Goal: Task Accomplishment & Management: Complete application form

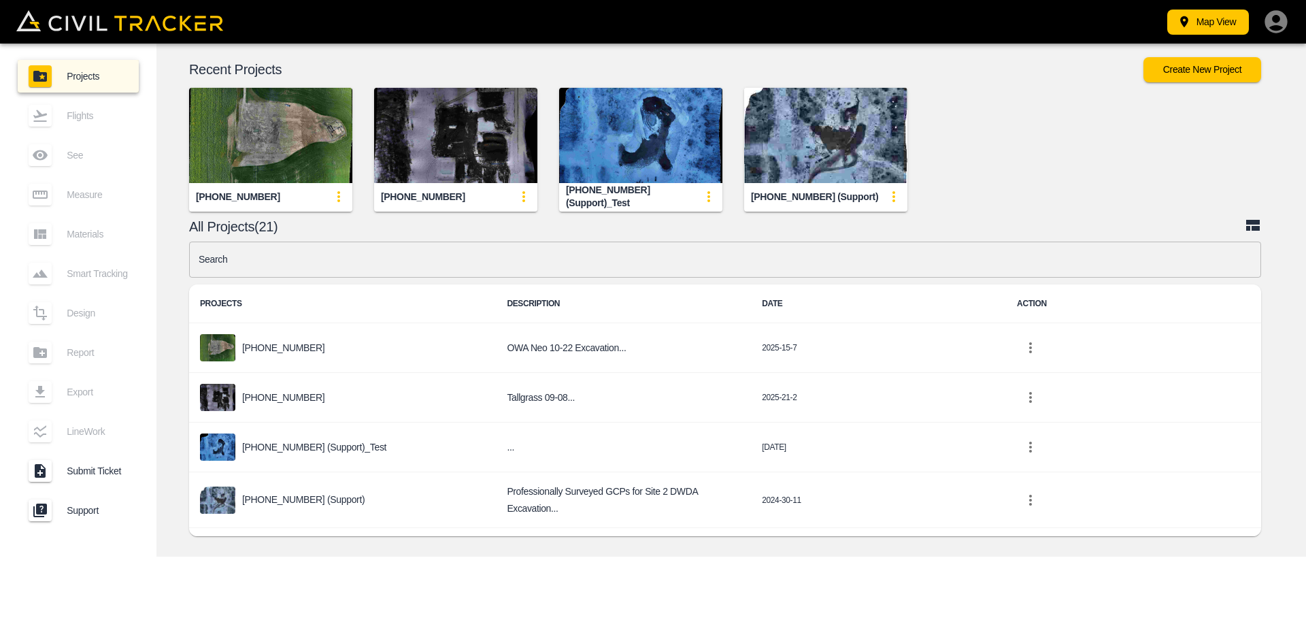
click at [297, 144] on img "button" at bounding box center [270, 135] width 163 height 95
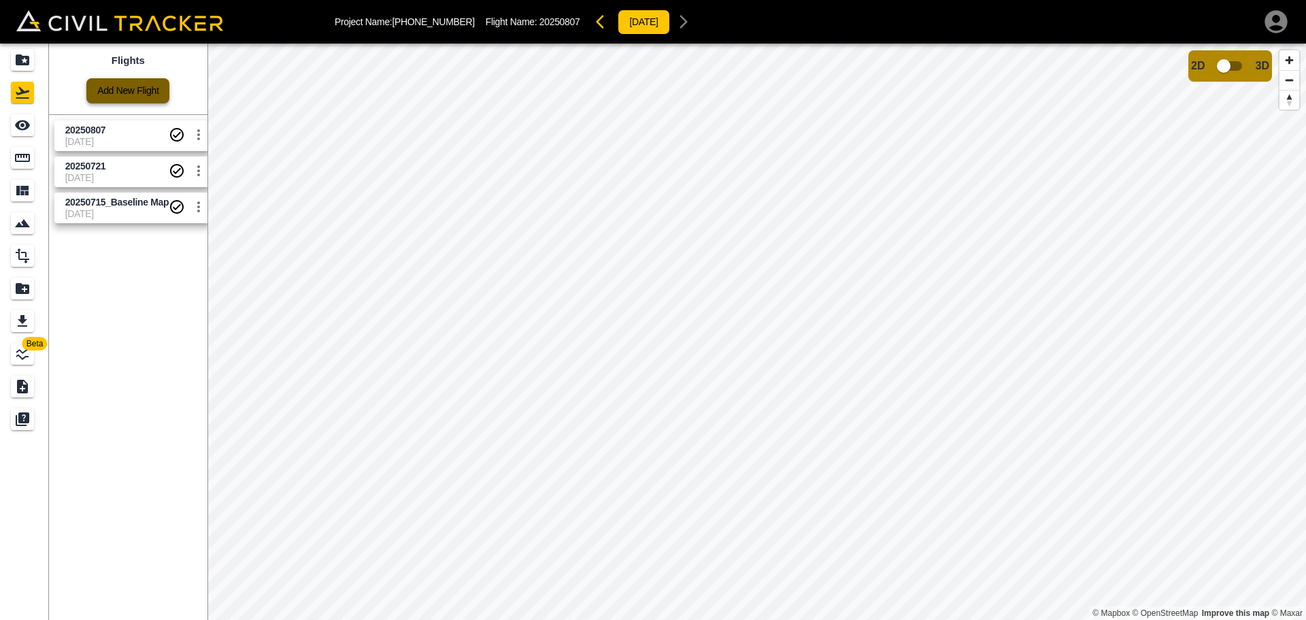
click at [125, 84] on link "Add New Flight" at bounding box center [127, 90] width 83 height 25
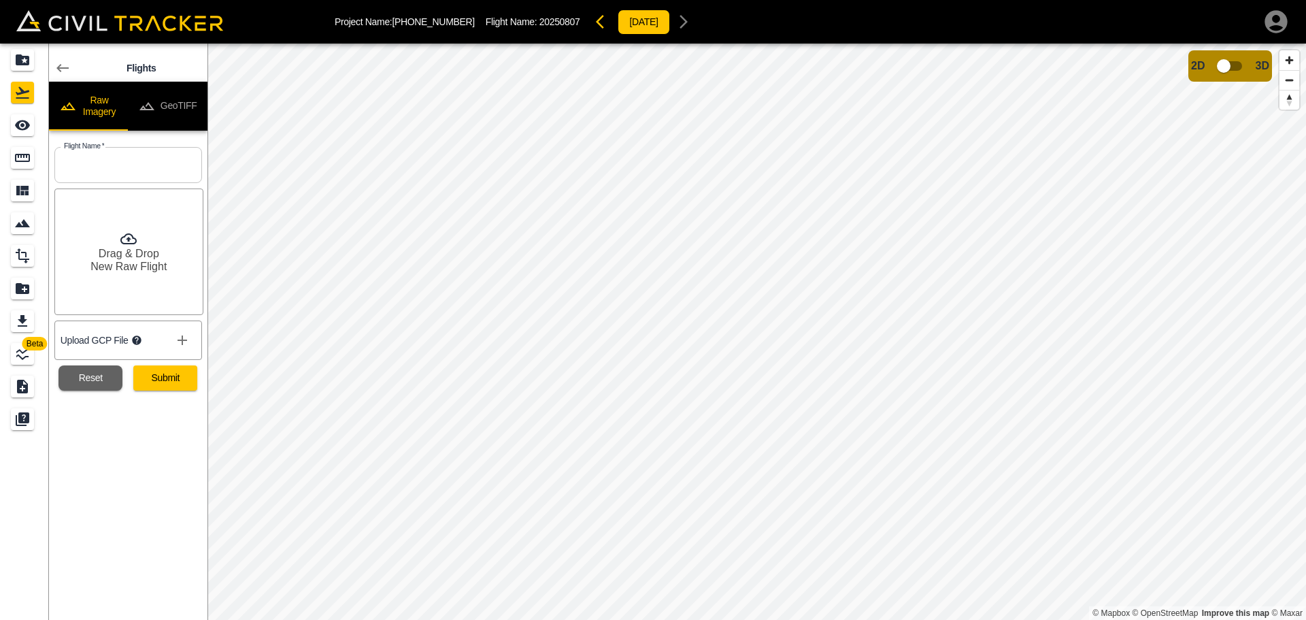
click at [80, 156] on input "text" at bounding box center [128, 165] width 148 height 36
type input "20250821"
click at [176, 338] on icon "show more" at bounding box center [182, 340] width 16 height 16
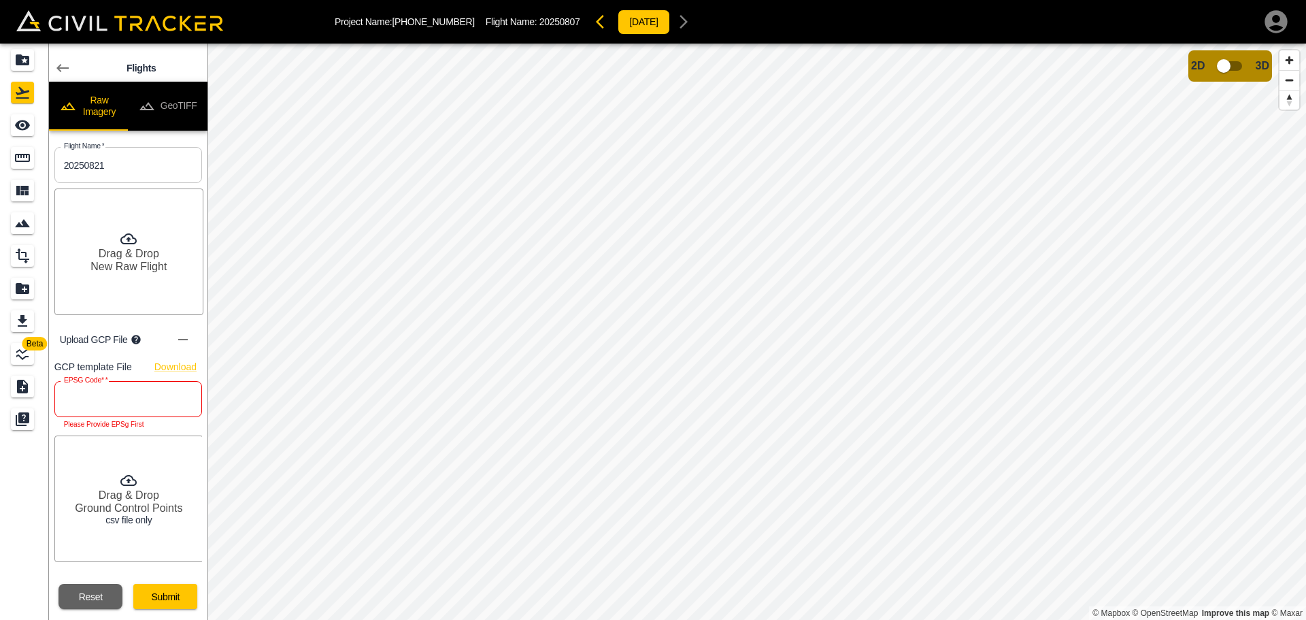
click at [112, 399] on input "text" at bounding box center [128, 399] width 148 height 36
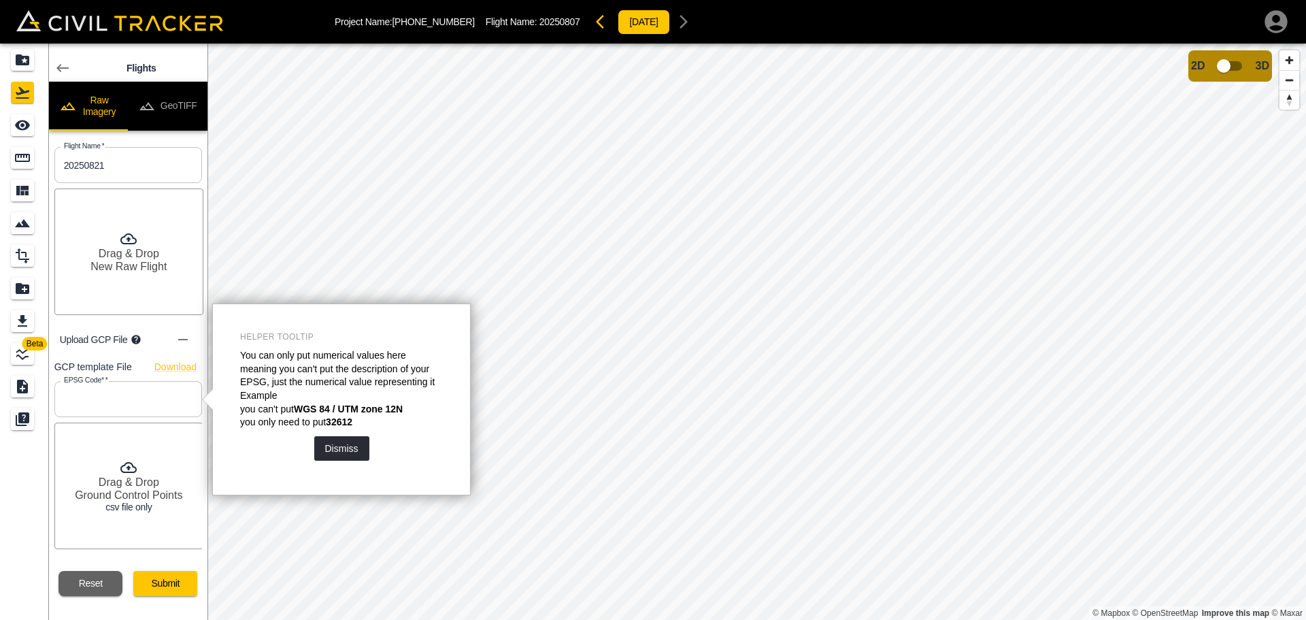
click at [121, 433] on div "Drag & Drop Ground Control Points csv file only" at bounding box center [128, 485] width 149 height 127
click at [80, 396] on input "text" at bounding box center [128, 399] width 148 height 36
type input "4326"
click at [163, 588] on button "Submit" at bounding box center [165, 583] width 64 height 25
